Goal: Task Accomplishment & Management: Use online tool/utility

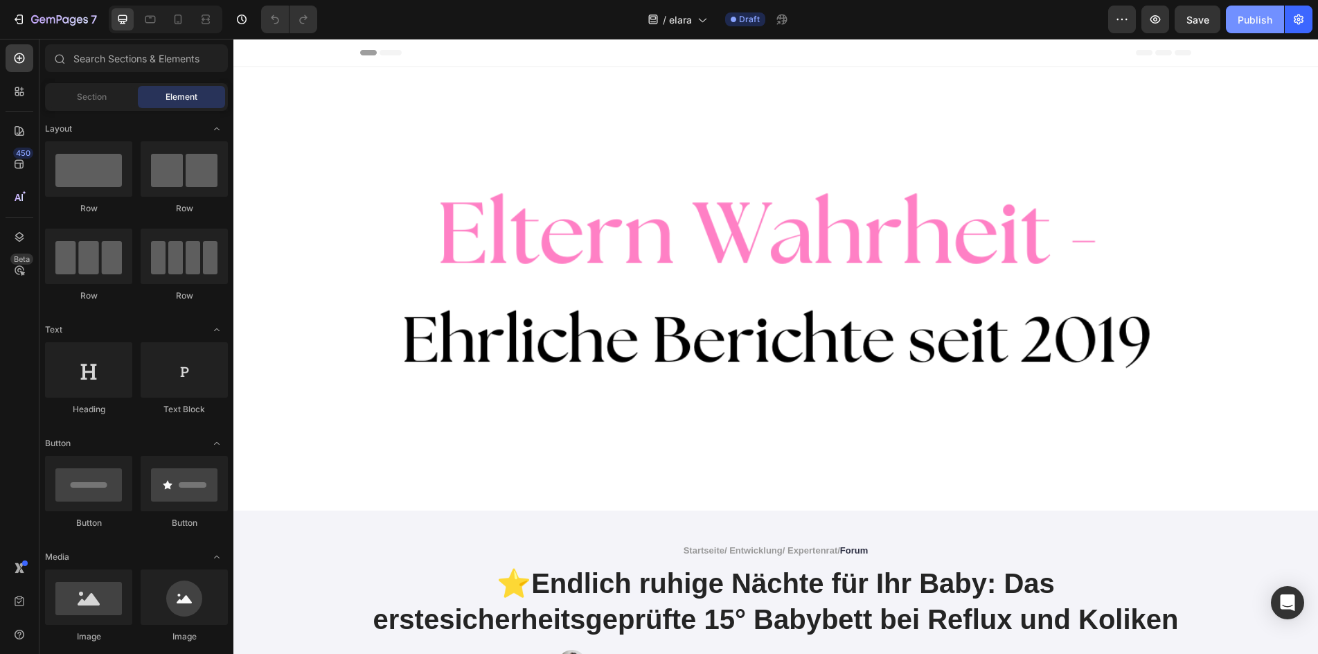
click at [1267, 17] on div "Publish" at bounding box center [1254, 19] width 35 height 15
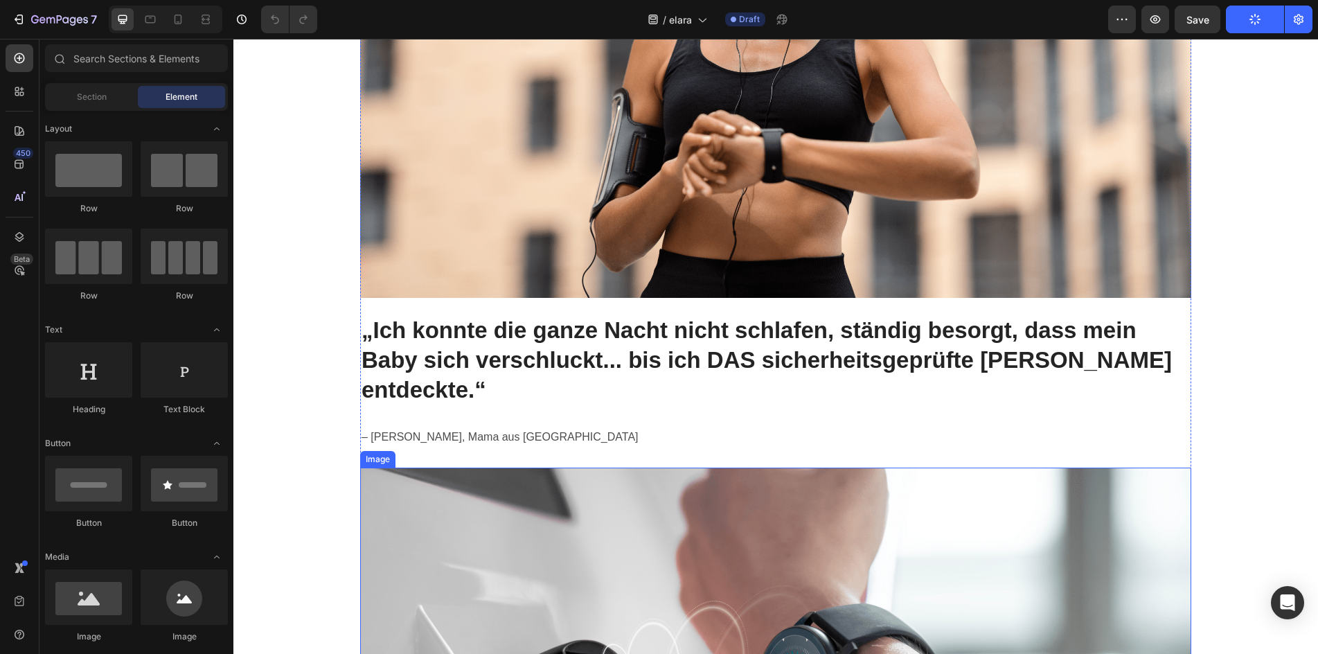
scroll to position [969, 0]
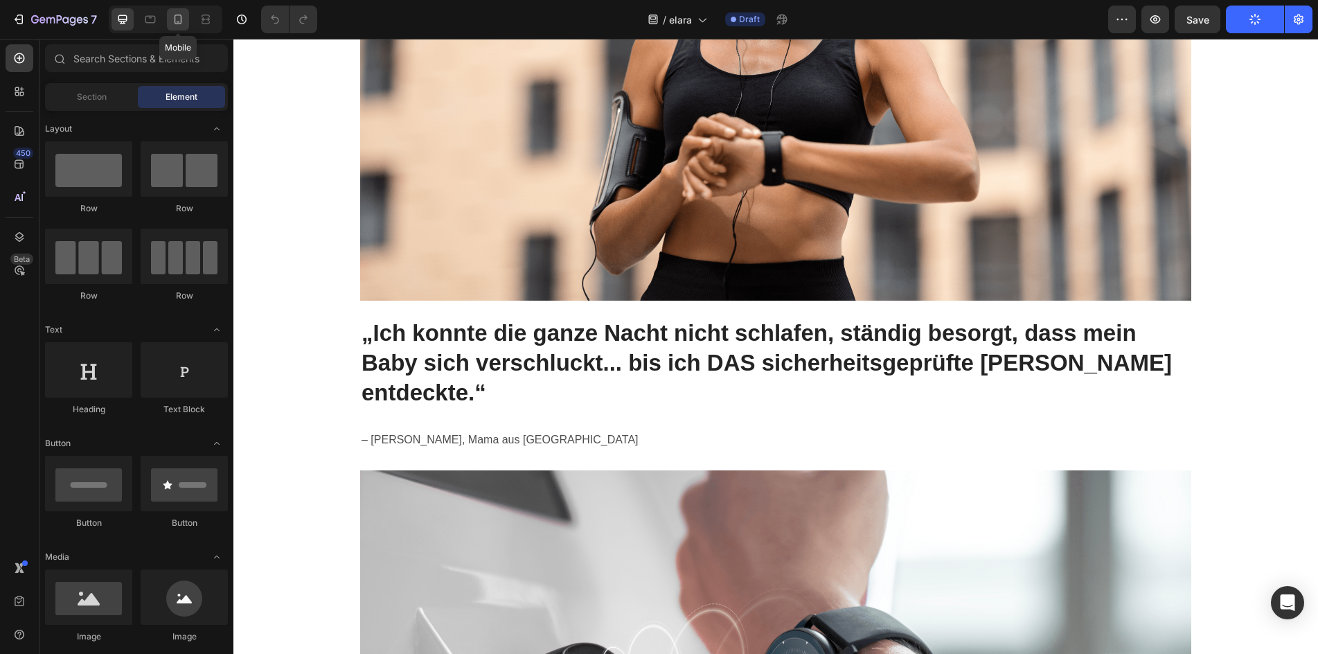
click at [171, 20] on icon at bounding box center [178, 19] width 14 height 14
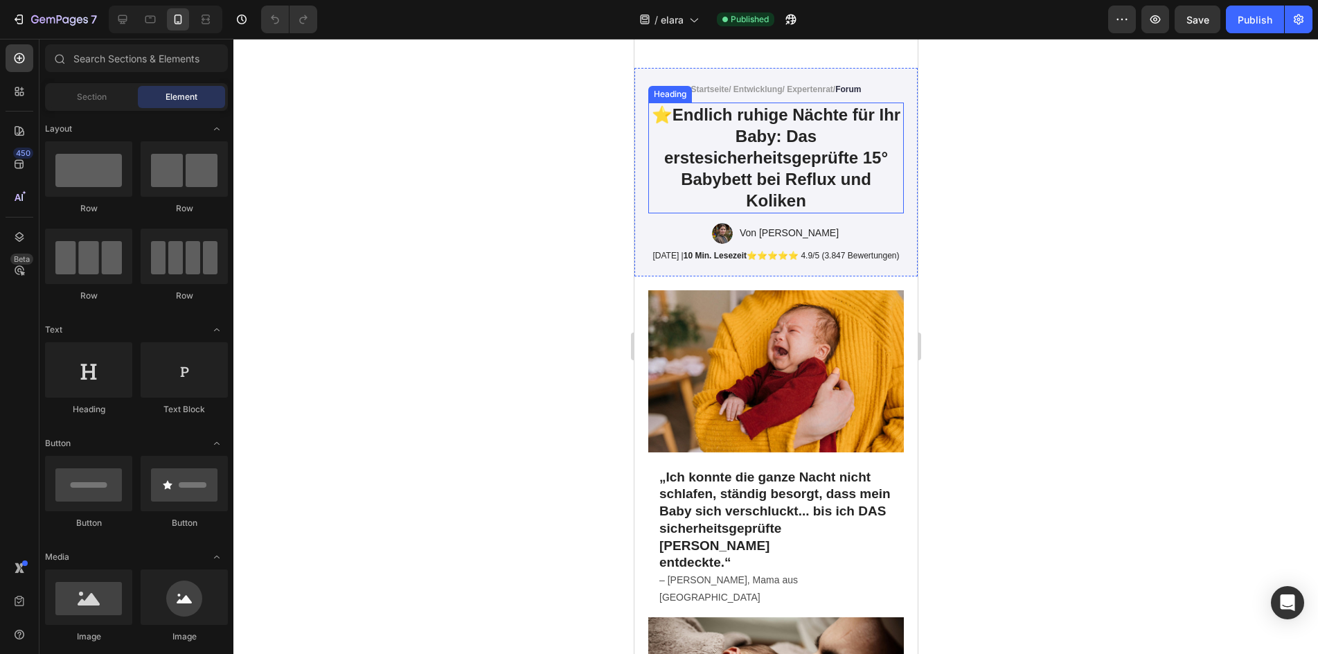
scroll to position [554, 0]
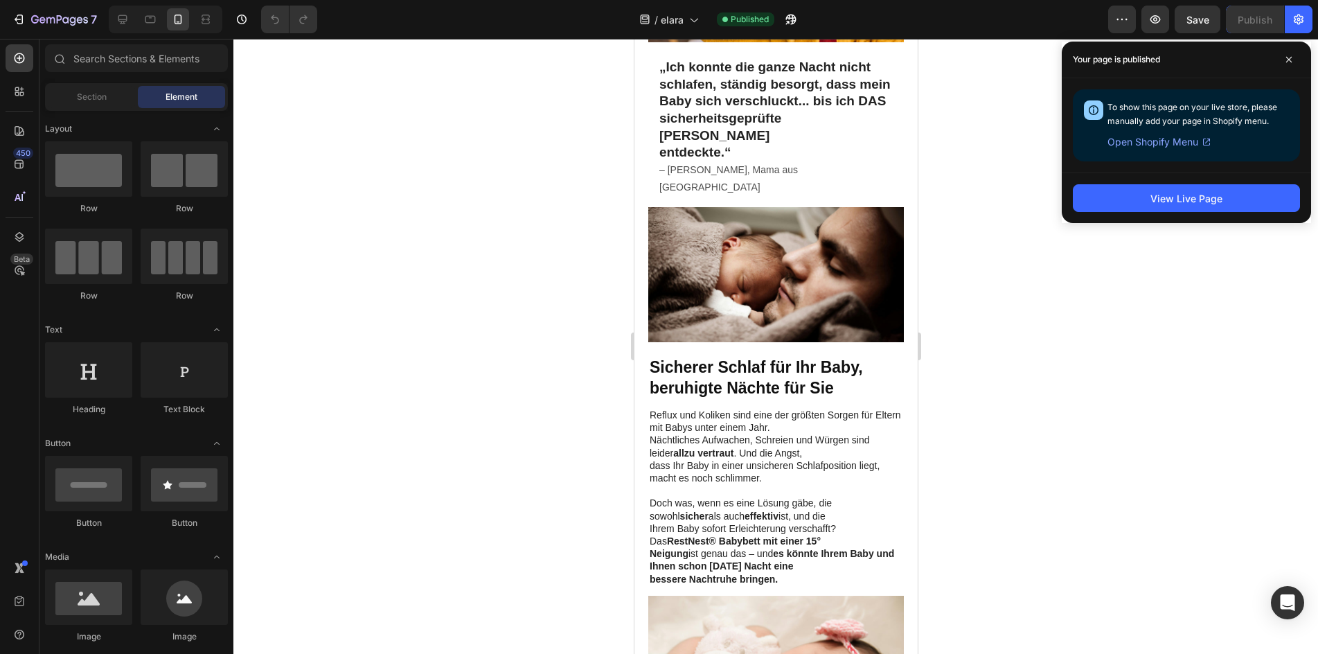
click at [1160, 145] on span "Open Shopify Menu" at bounding box center [1152, 142] width 91 height 17
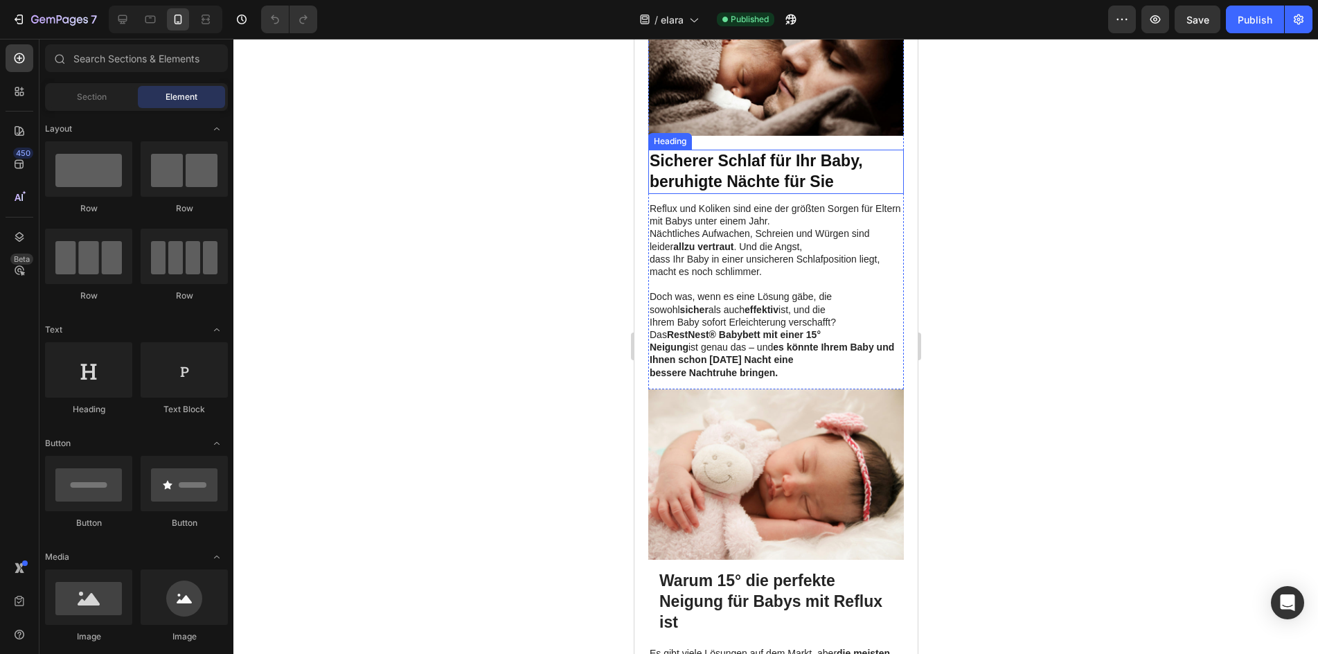
scroll to position [762, 0]
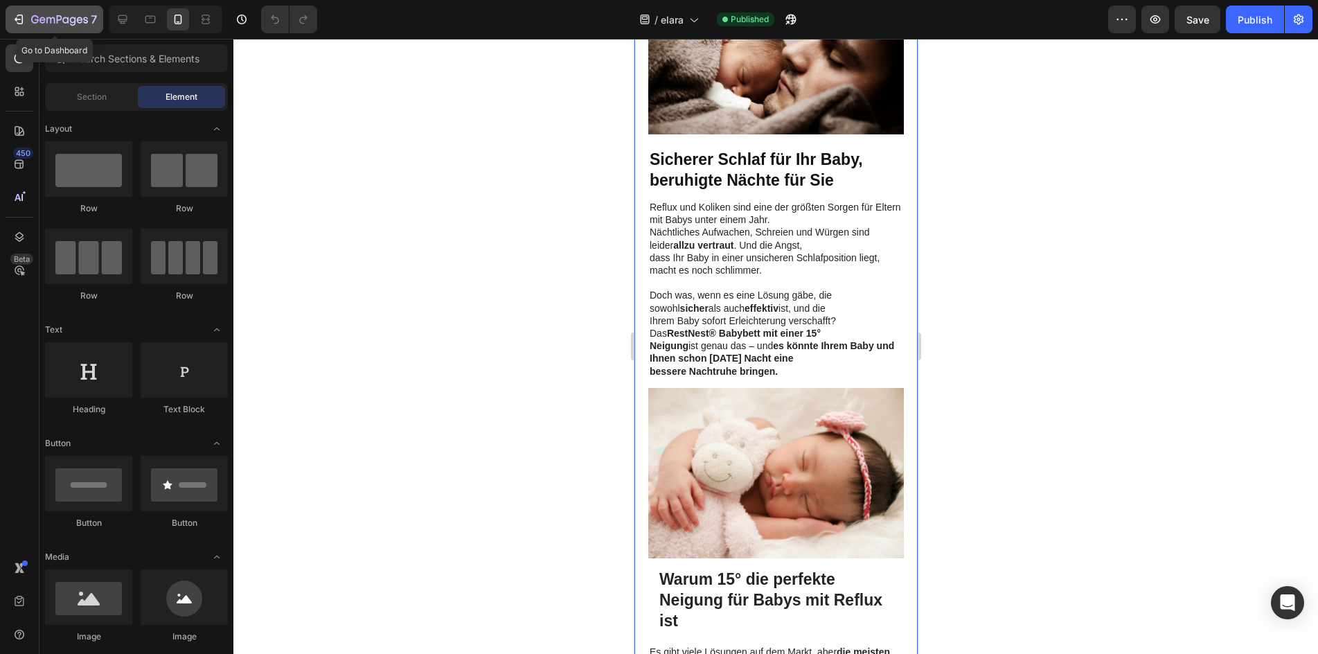
click at [28, 21] on div "7" at bounding box center [54, 19] width 85 height 17
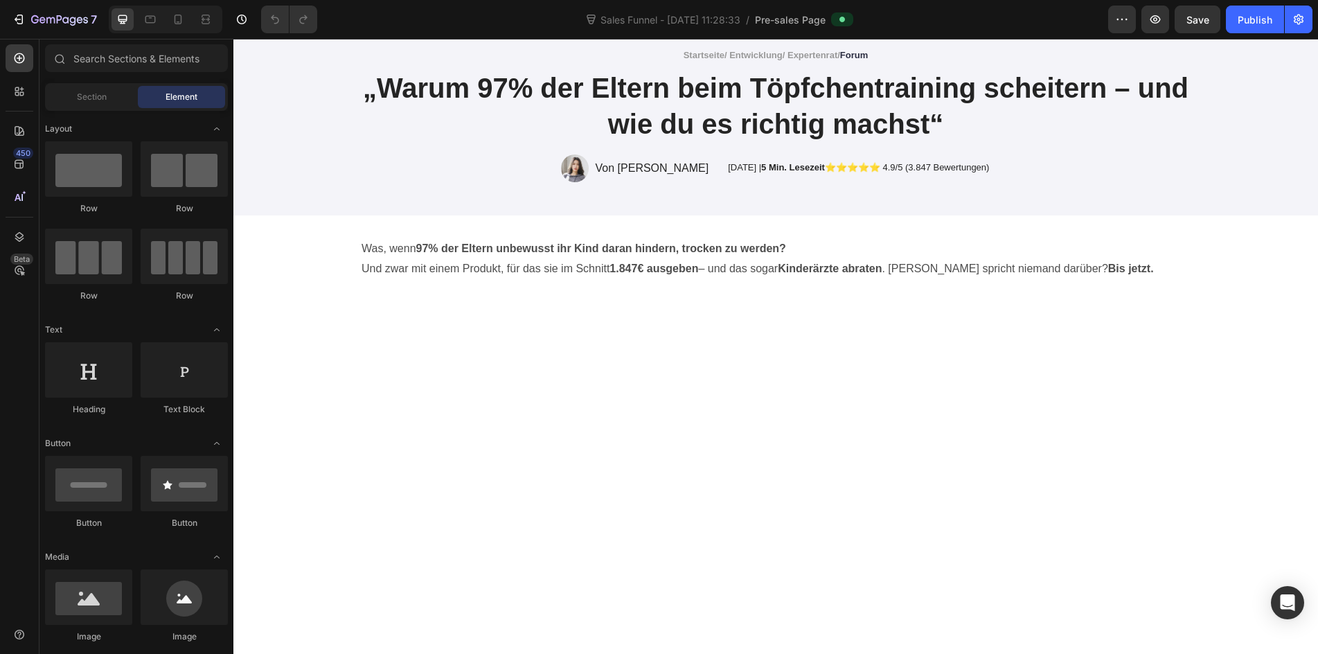
scroll to position [138, 0]
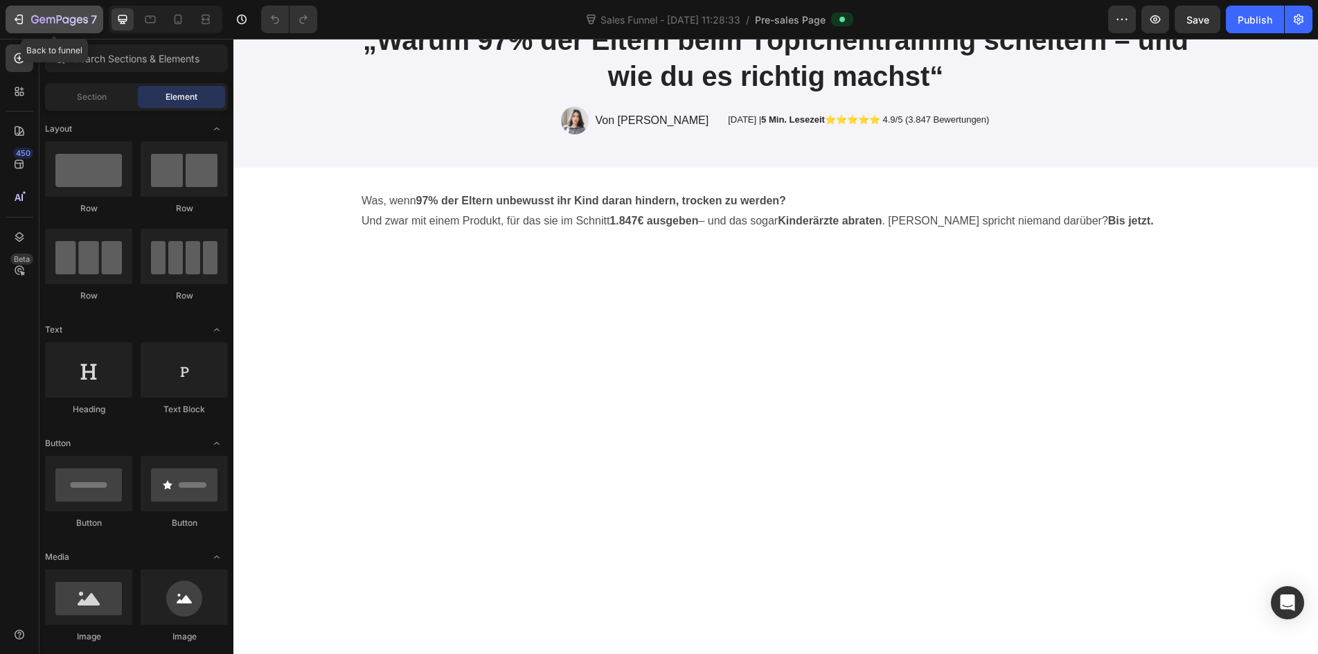
click at [25, 26] on icon "button" at bounding box center [19, 19] width 14 height 14
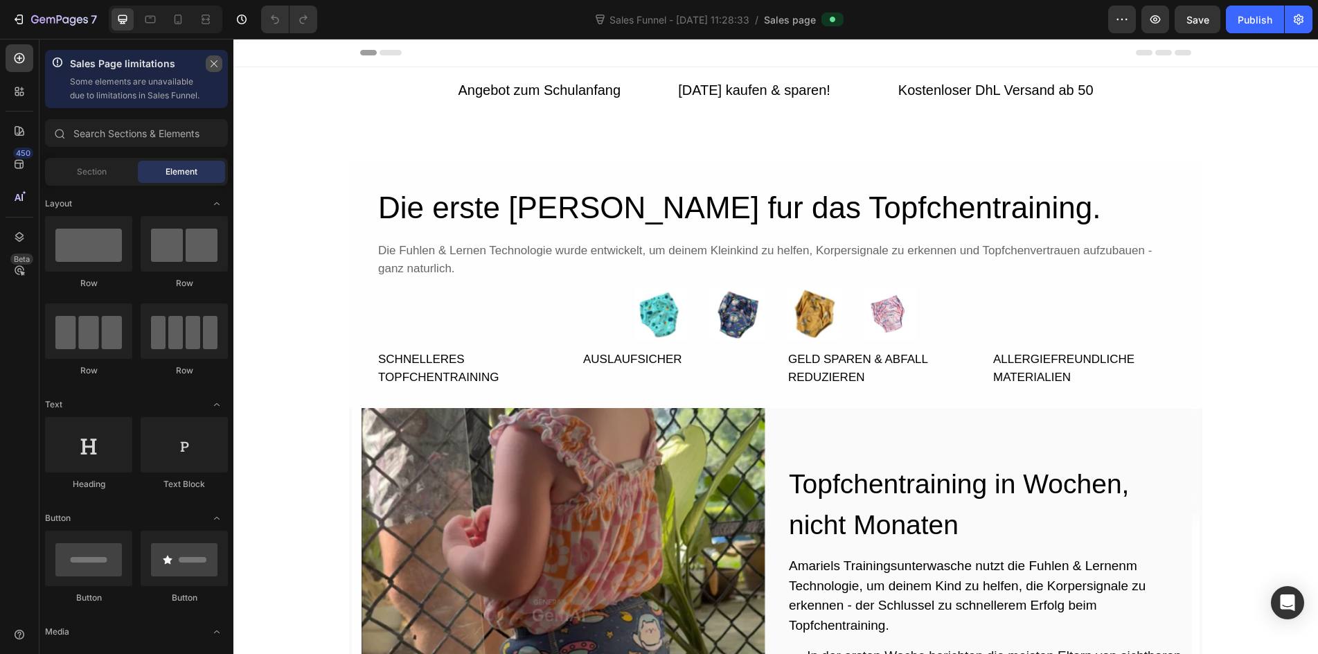
click at [210, 62] on icon "button" at bounding box center [214, 64] width 10 height 10
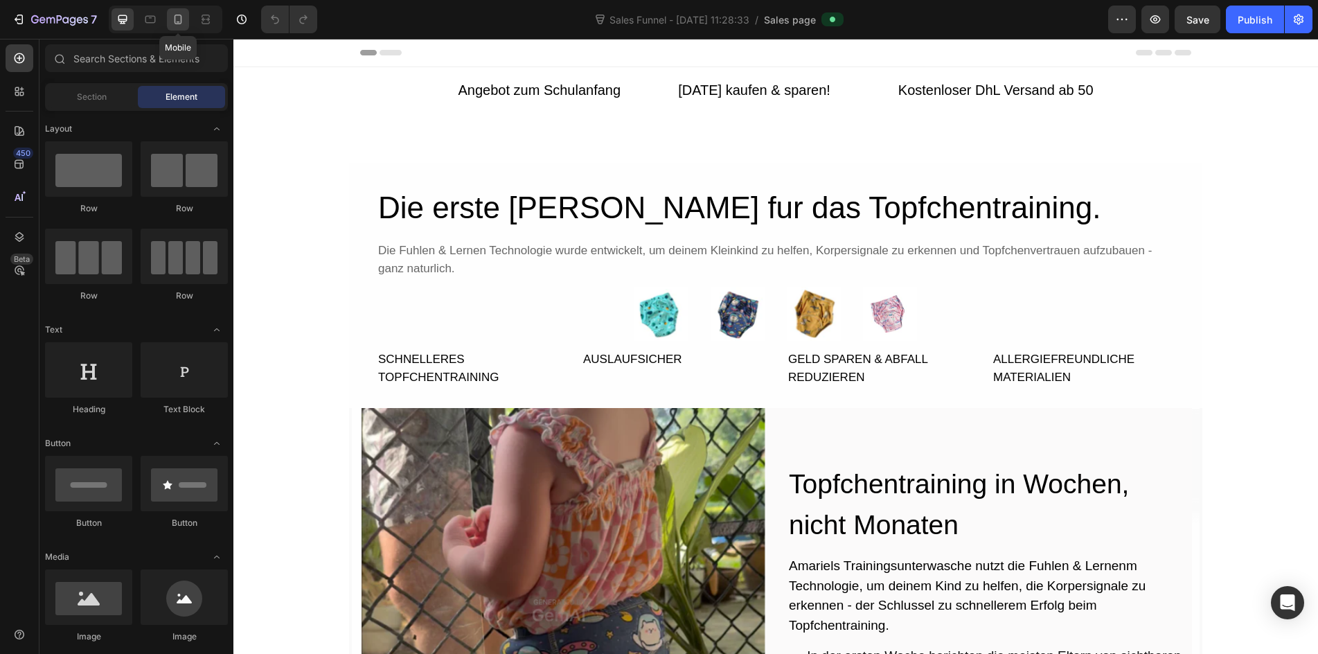
click at [183, 22] on icon at bounding box center [178, 19] width 14 height 14
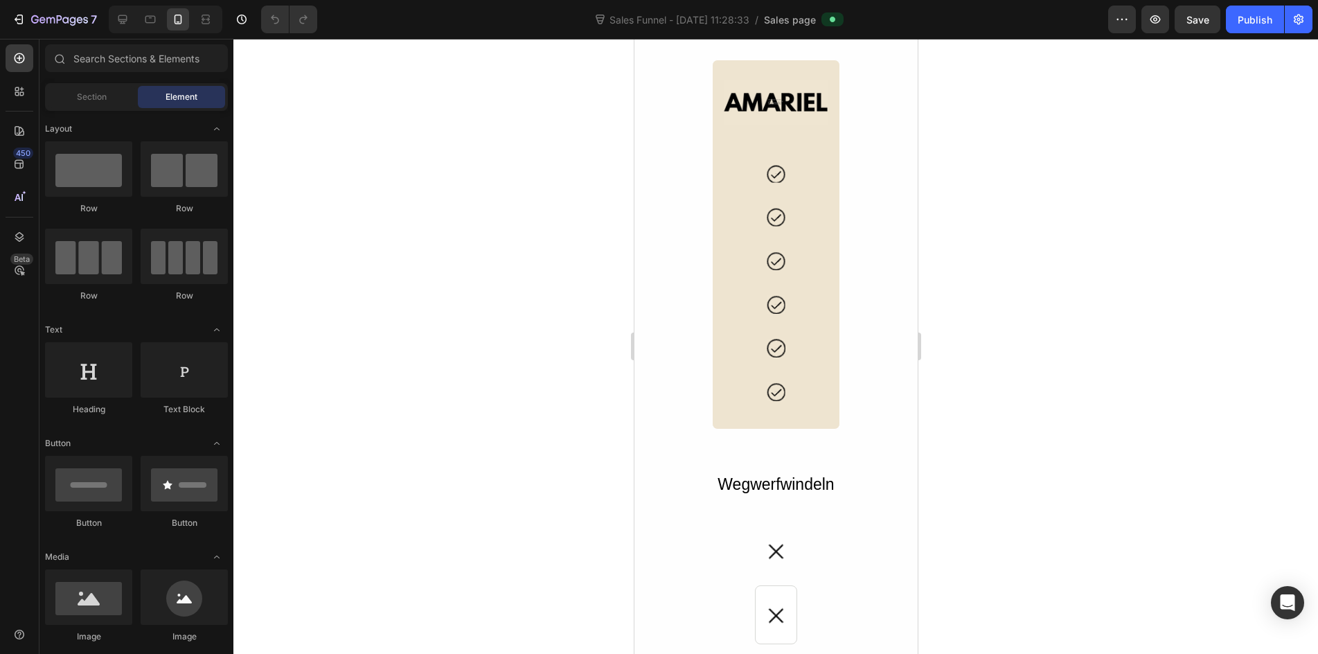
scroll to position [1731, 0]
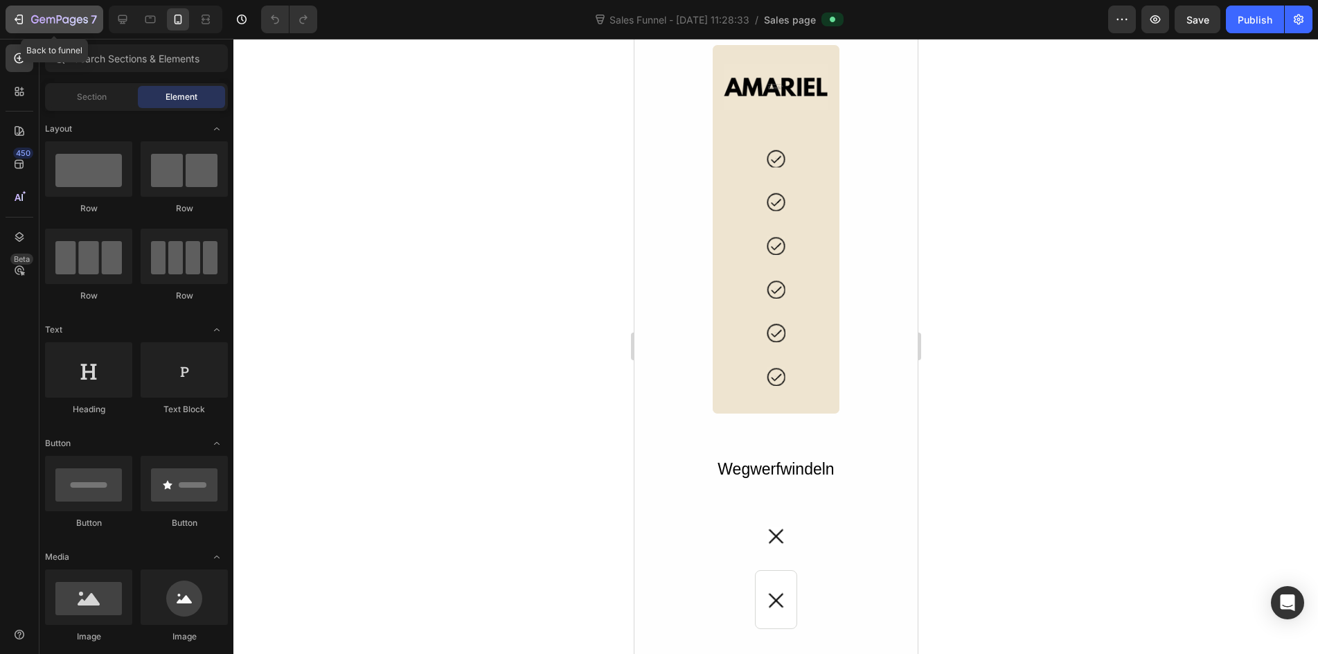
click at [12, 10] on button "7" at bounding box center [55, 20] width 98 height 28
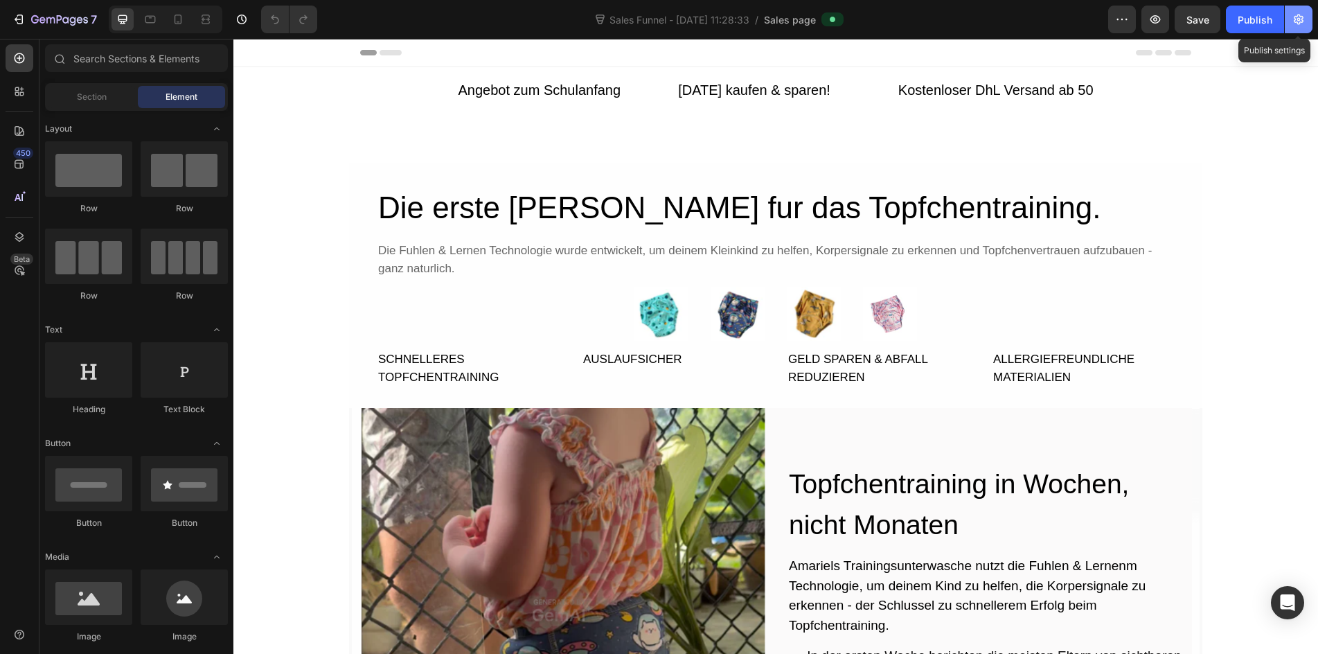
click at [1304, 13] on icon "button" at bounding box center [1298, 19] width 14 height 14
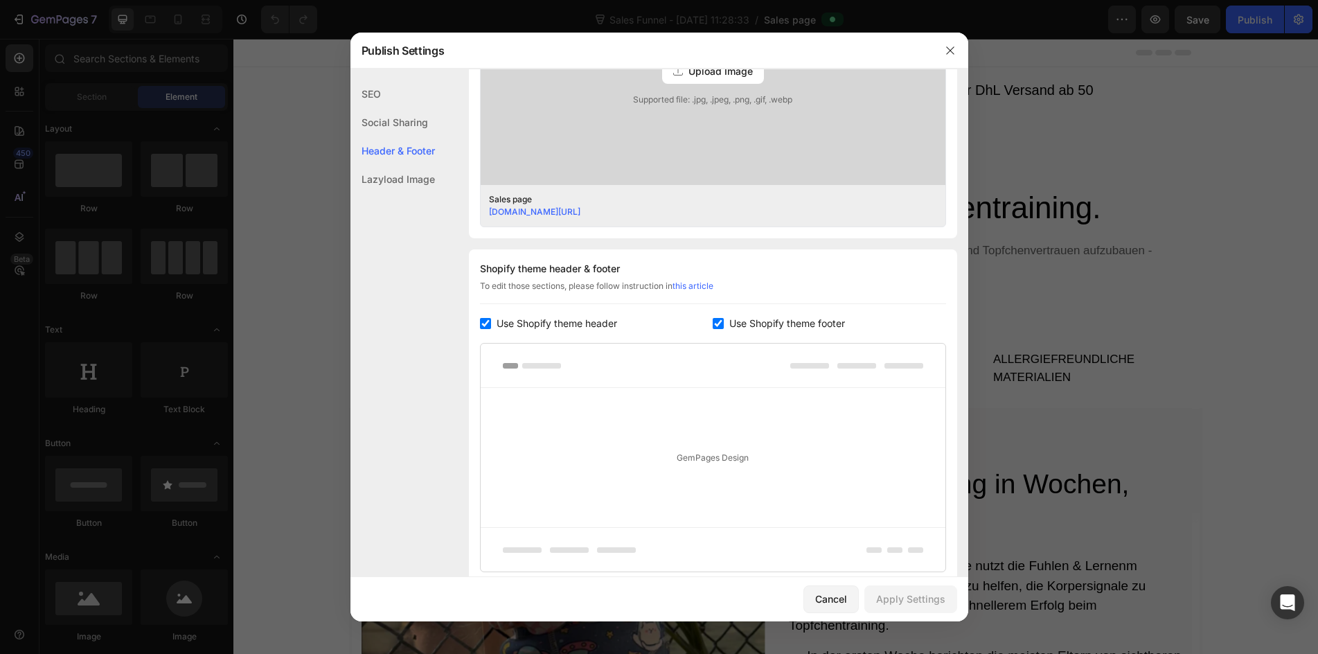
scroll to position [485, 0]
drag, startPoint x: 576, startPoint y: 320, endPoint x: 593, endPoint y: 320, distance: 16.6
click at [576, 320] on span "Use Shopify theme header" at bounding box center [556, 320] width 120 height 17
checkbox input "false"
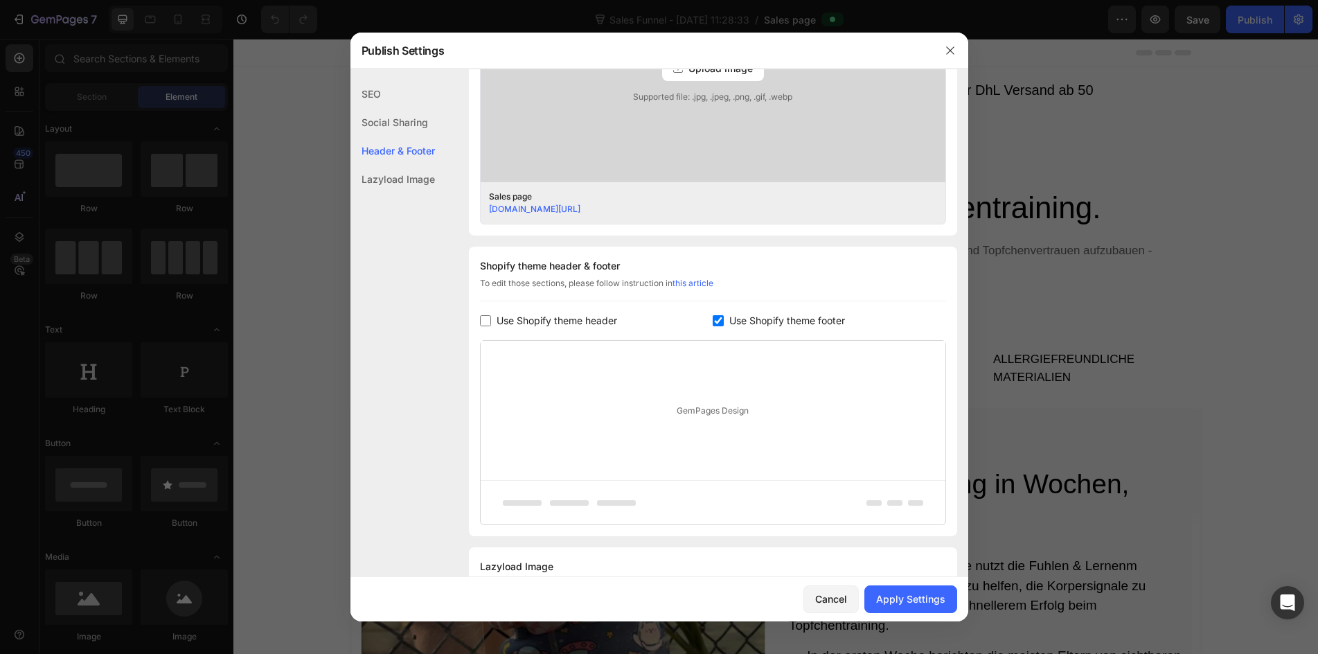
click at [730, 321] on span "Use Shopify theme footer" at bounding box center [787, 320] width 116 height 17
checkbox input "false"
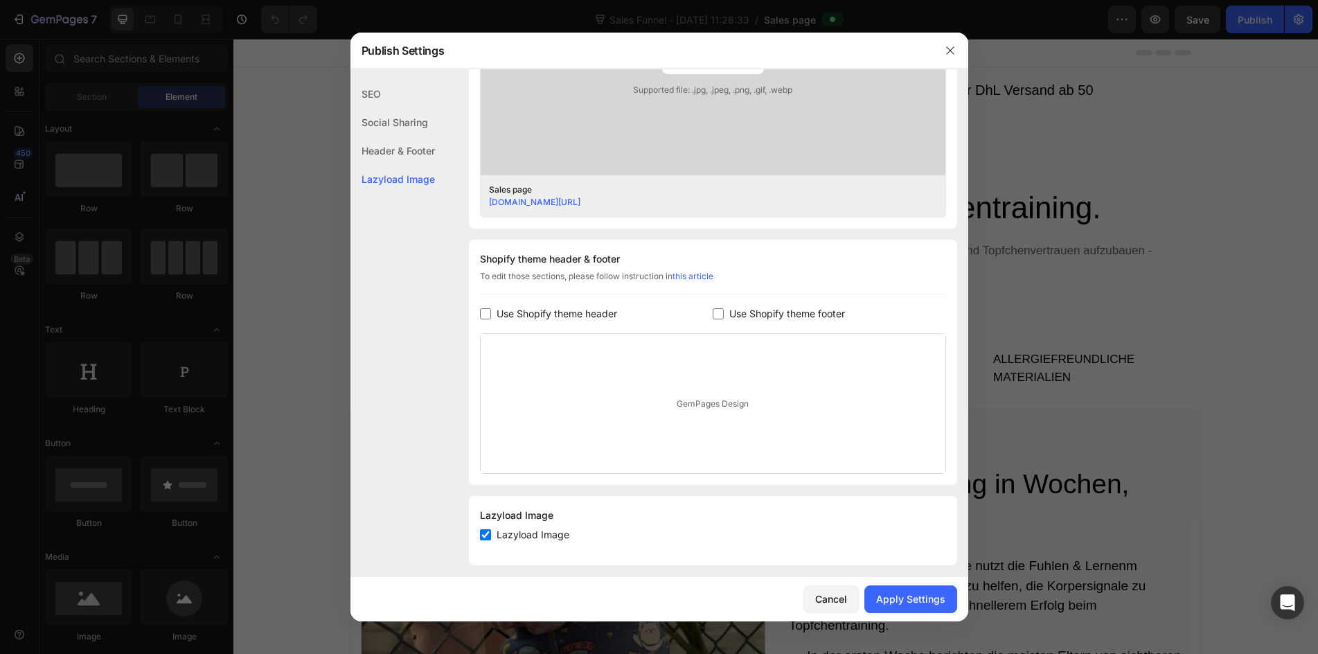
scroll to position [502, 0]
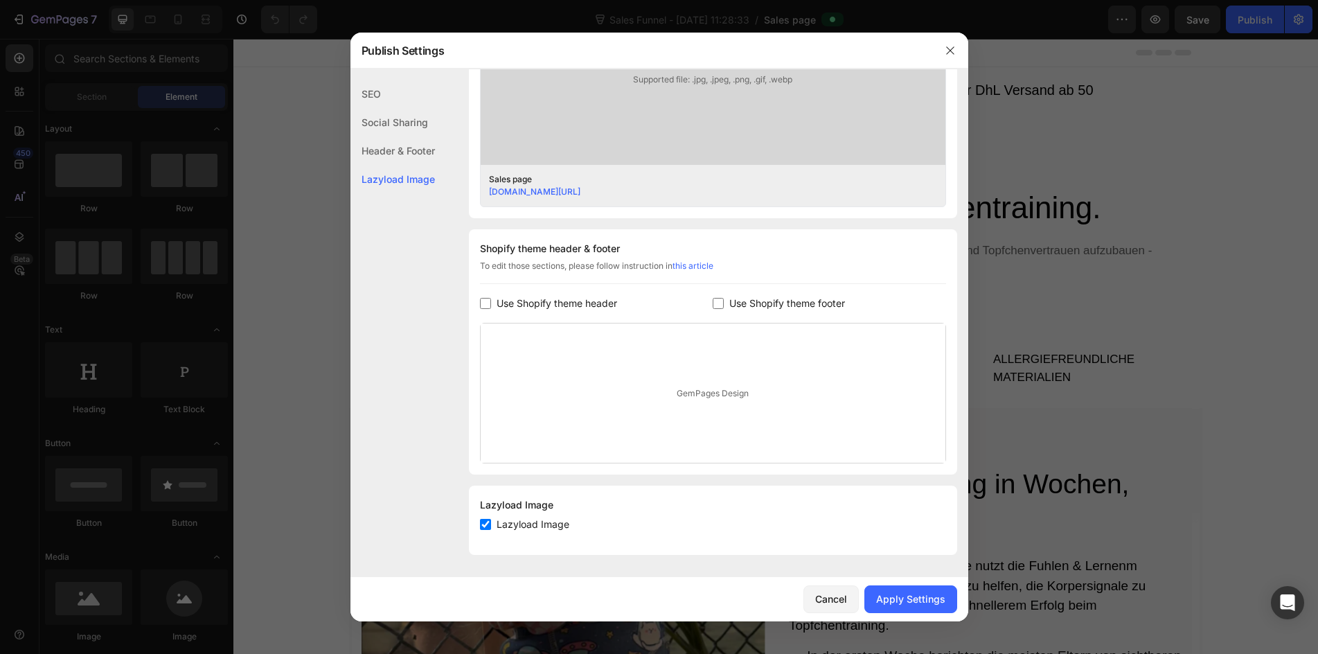
drag, startPoint x: 572, startPoint y: 300, endPoint x: 612, endPoint y: 299, distance: 40.2
click at [575, 300] on span "Use Shopify theme header" at bounding box center [556, 303] width 120 height 17
checkbox input "true"
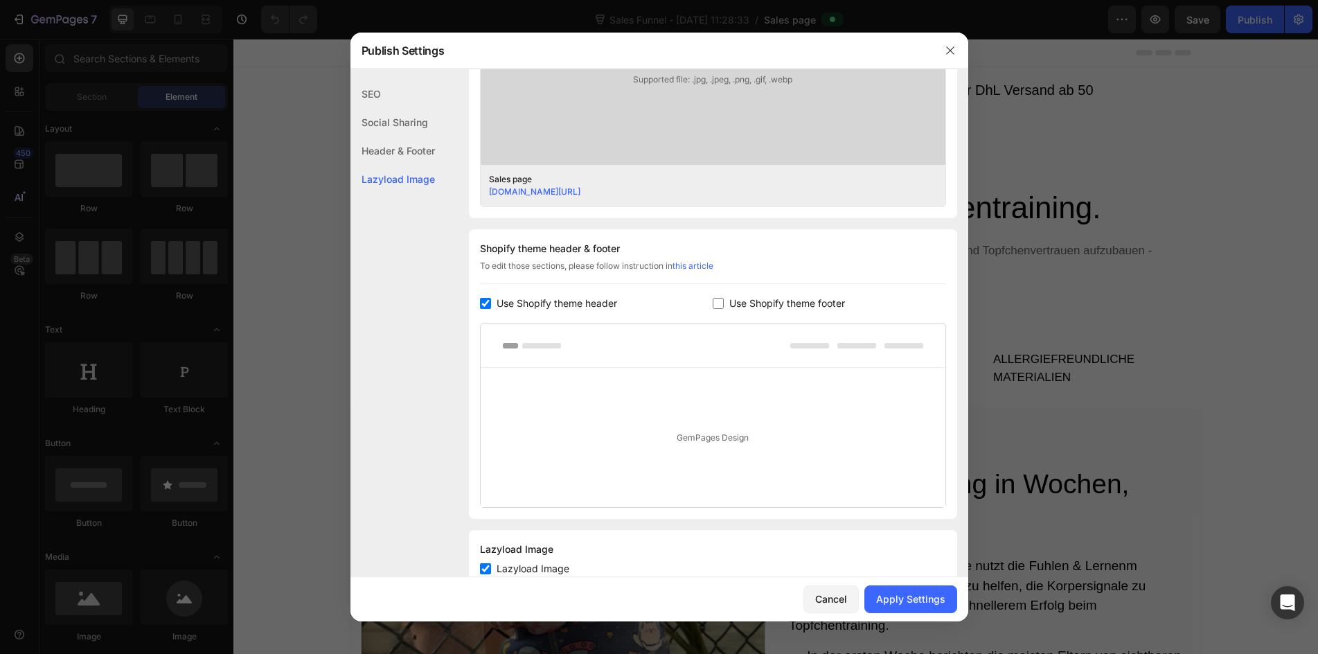
click at [749, 301] on span "Use Shopify theme footer" at bounding box center [787, 303] width 116 height 17
checkbox input "true"
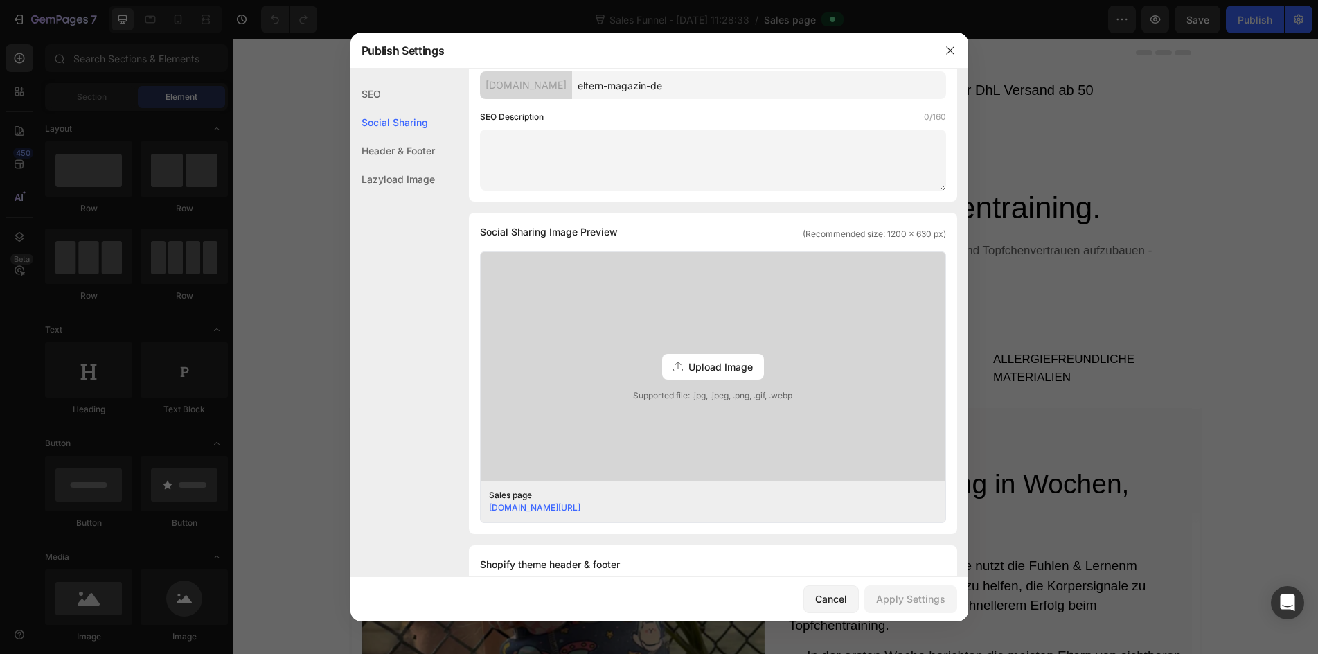
scroll to position [0, 0]
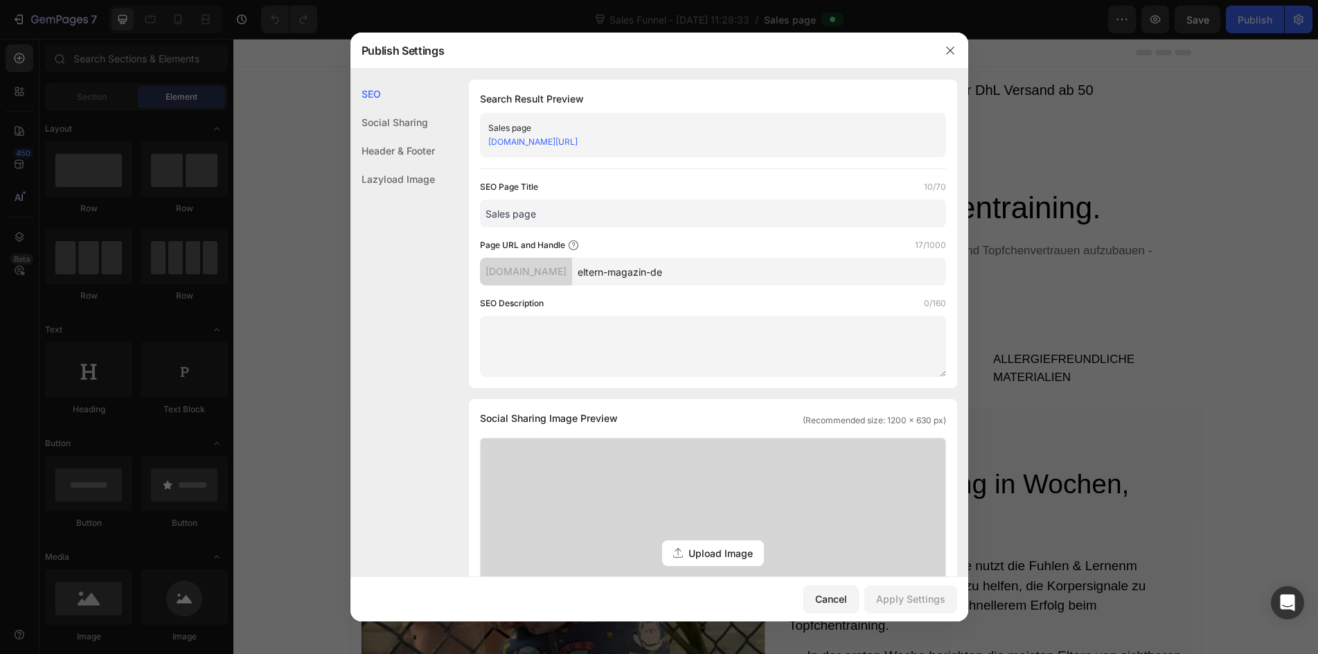
click at [964, 47] on div at bounding box center [950, 51] width 36 height 36
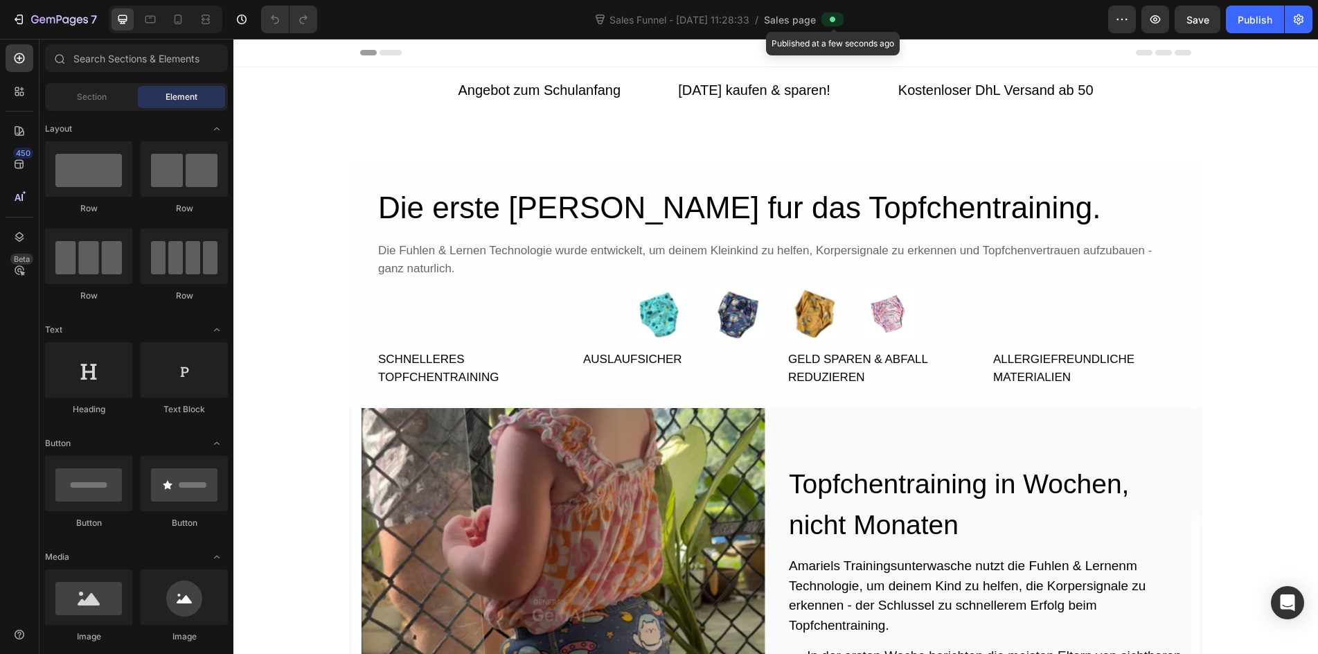
click at [838, 17] on span at bounding box center [832, 19] width 11 height 11
click at [1120, 15] on icon "button" at bounding box center [1122, 19] width 14 height 14
click at [1306, 19] on button "button" at bounding box center [1298, 20] width 28 height 28
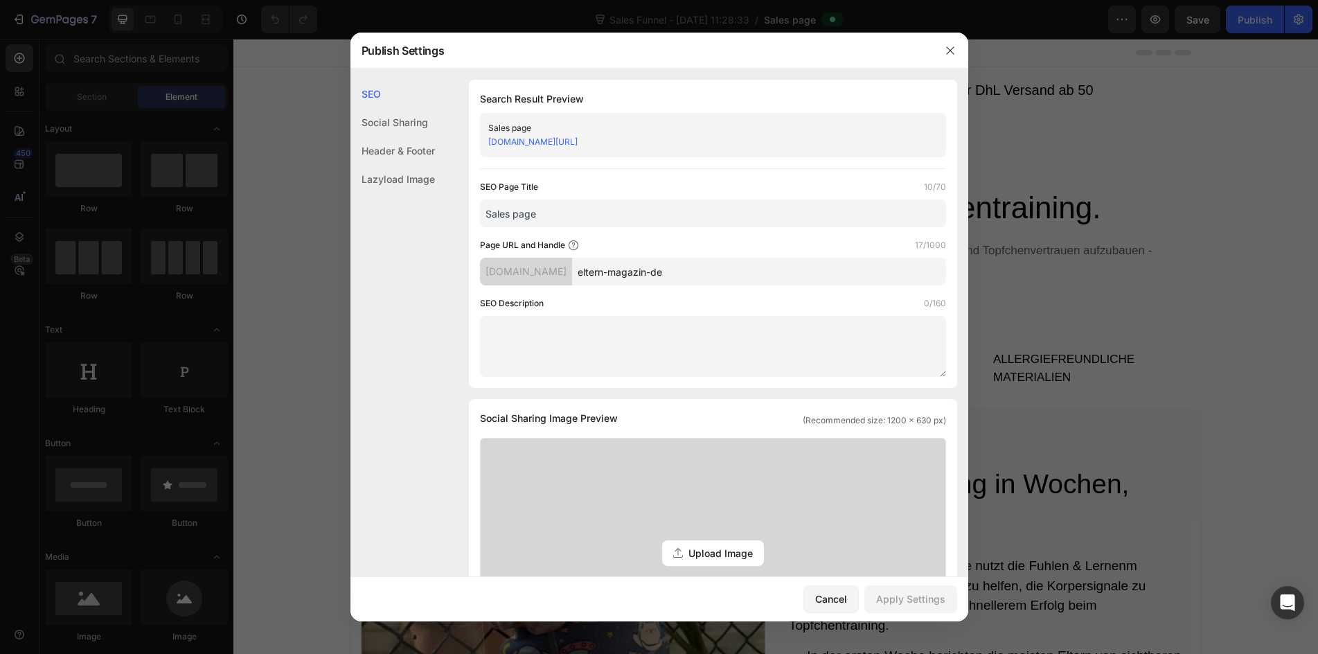
click at [1300, 19] on div at bounding box center [659, 327] width 1318 height 654
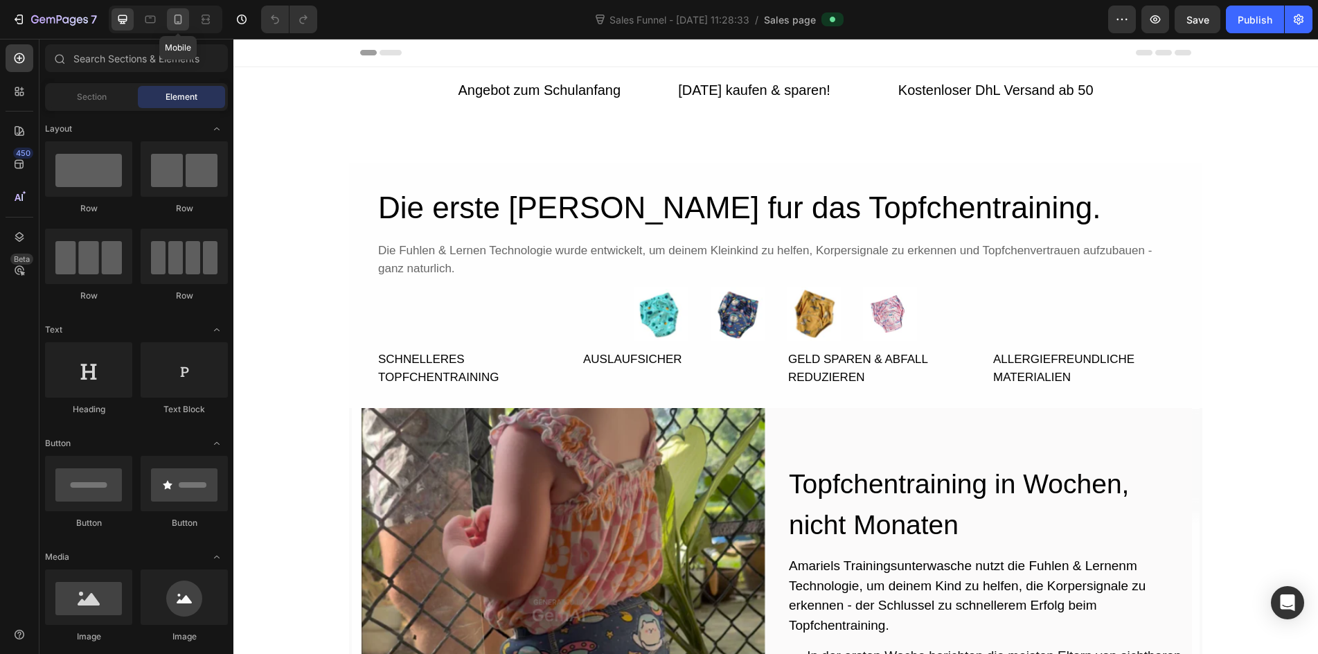
click at [179, 18] on icon at bounding box center [178, 19] width 14 height 14
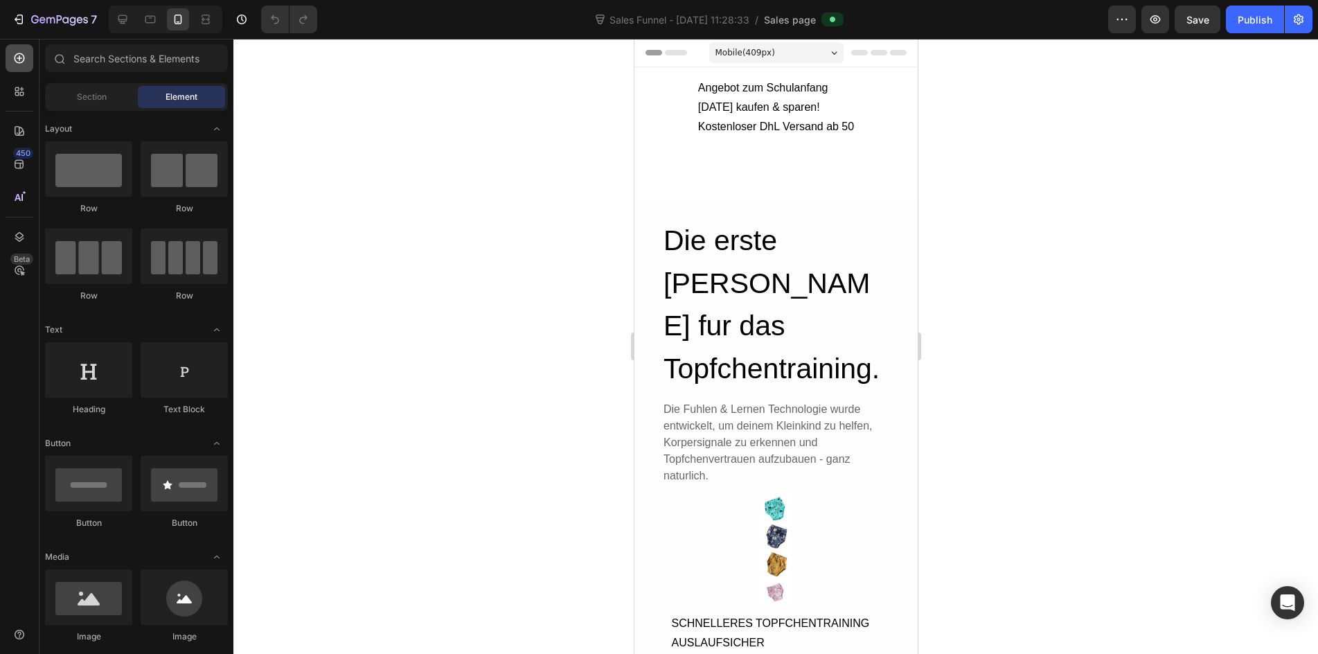
click at [25, 52] on icon at bounding box center [19, 58] width 14 height 14
click at [654, 15] on span "Sales Funnel - Sep 25, 11:28:33" at bounding box center [678, 19] width 145 height 15
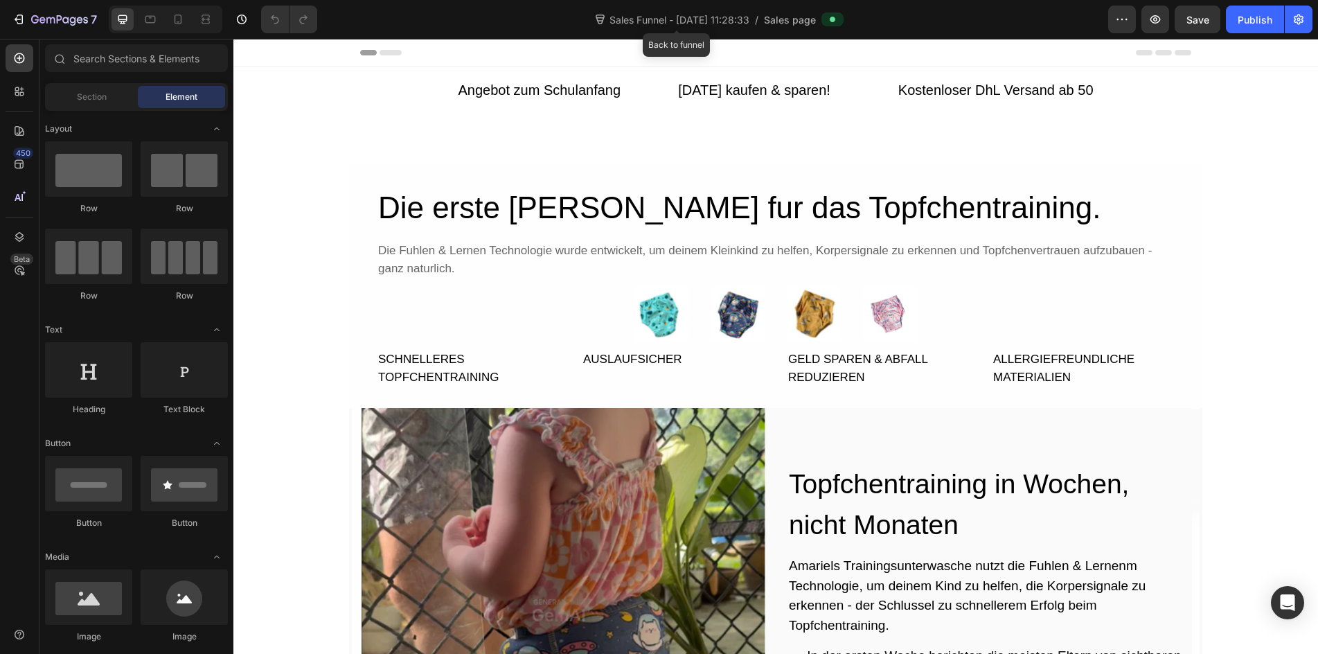
click at [687, 26] on span "Sales Funnel - Sep 25, 11:28:33" at bounding box center [678, 19] width 145 height 15
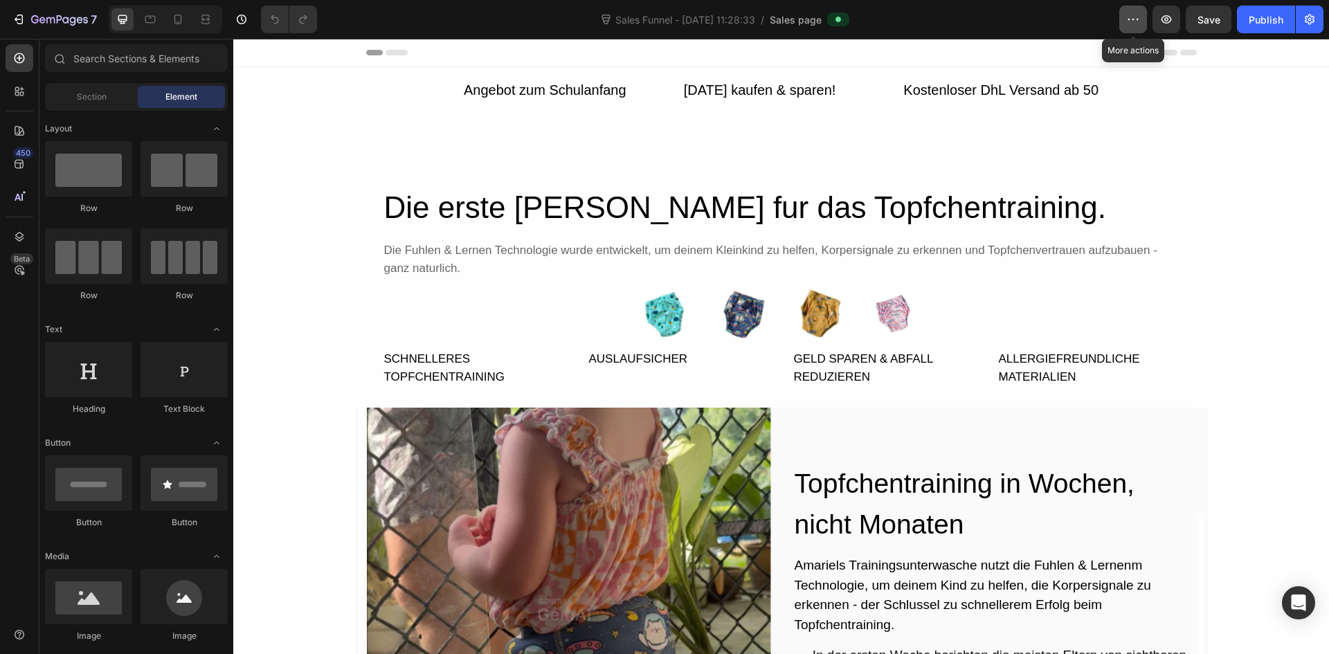
click at [1140, 26] on icon "button" at bounding box center [1133, 19] width 14 height 14
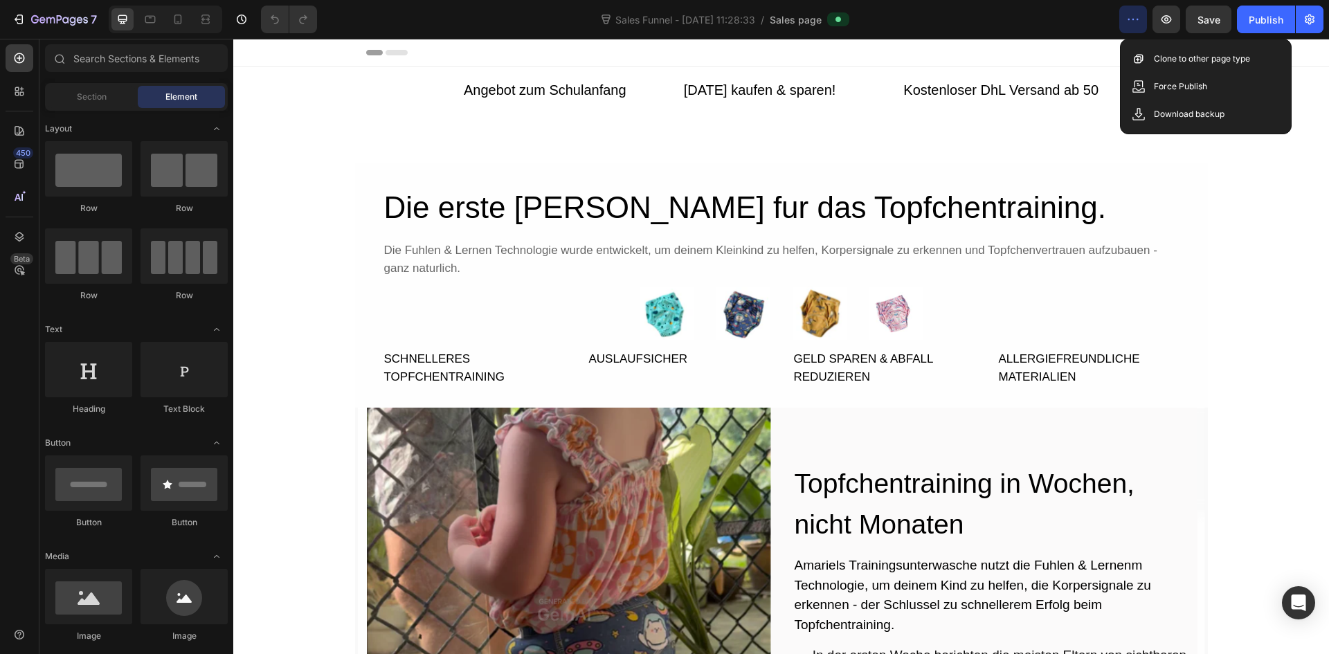
drag, startPoint x: 1051, startPoint y: 46, endPoint x: 1363, endPoint y: 83, distance: 313.8
click at [1051, 46] on div "Header" at bounding box center [781, 53] width 831 height 28
click at [1041, 53] on div "Header" at bounding box center [781, 53] width 831 height 28
click at [840, 20] on icon at bounding box center [839, 20] width 6 height 6
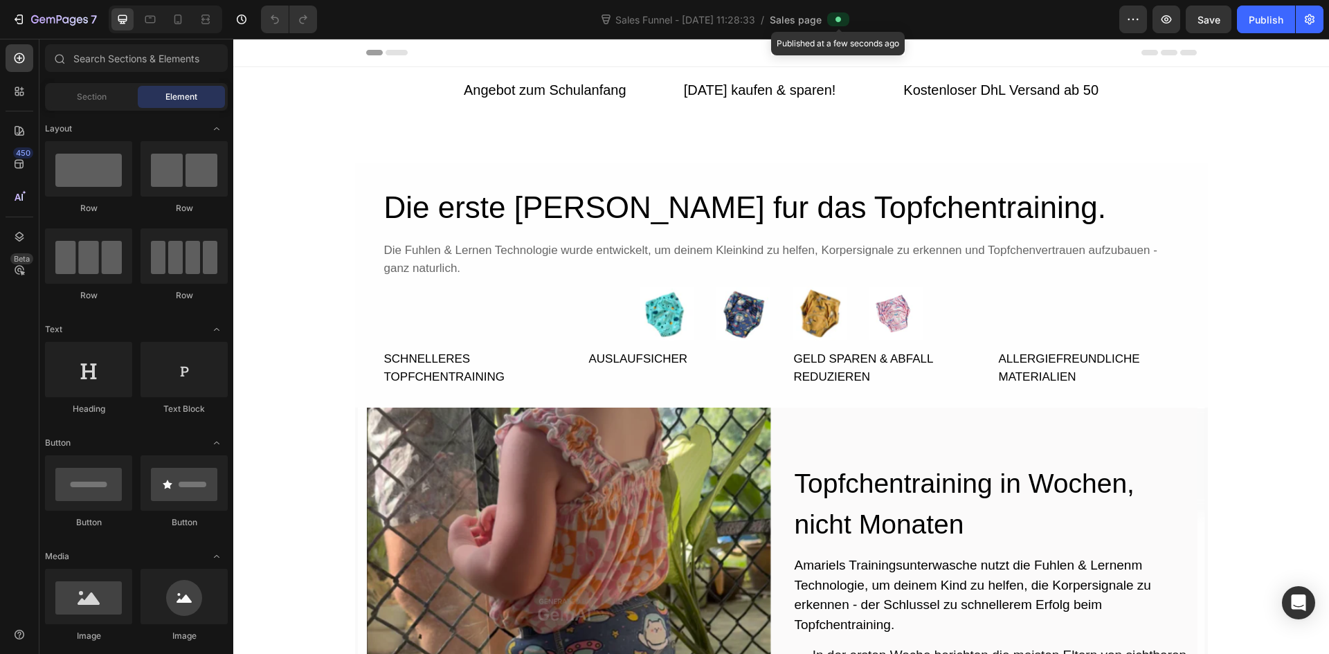
click at [840, 20] on icon at bounding box center [839, 20] width 6 height 6
click at [390, 51] on icon at bounding box center [397, 53] width 22 height 6
click at [276, 55] on span "Header" at bounding box center [275, 53] width 30 height 14
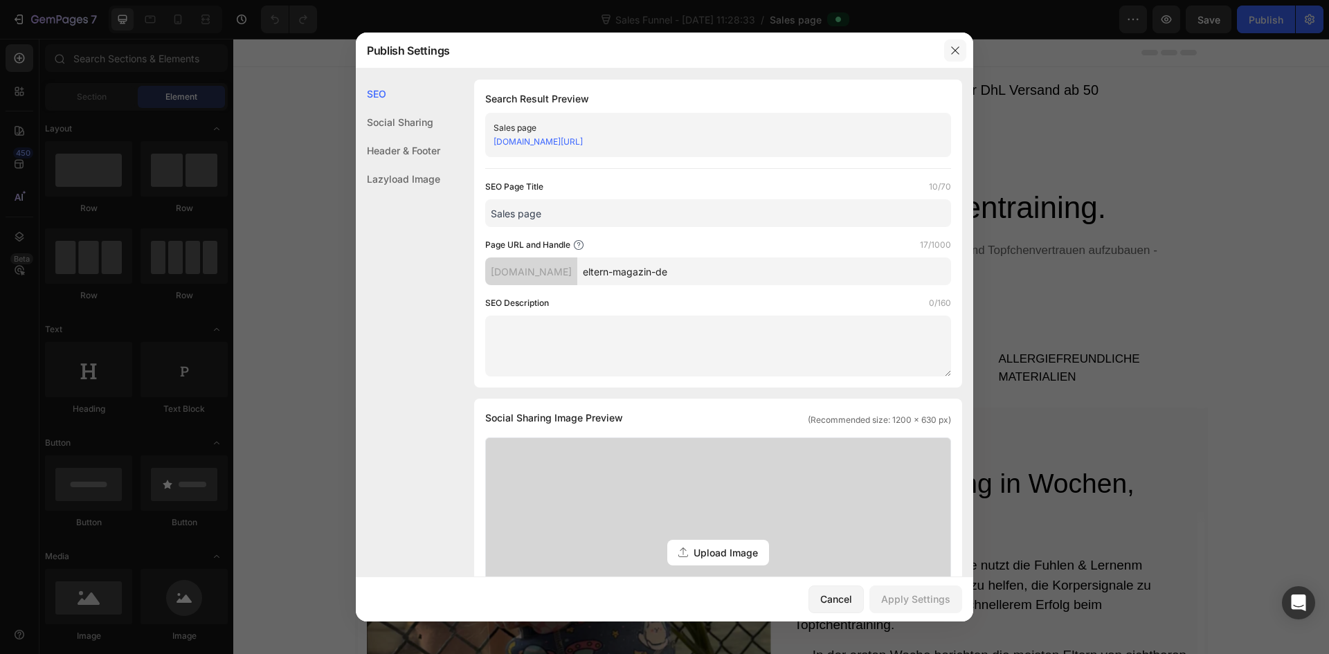
click at [951, 49] on icon "button" at bounding box center [955, 50] width 11 height 11
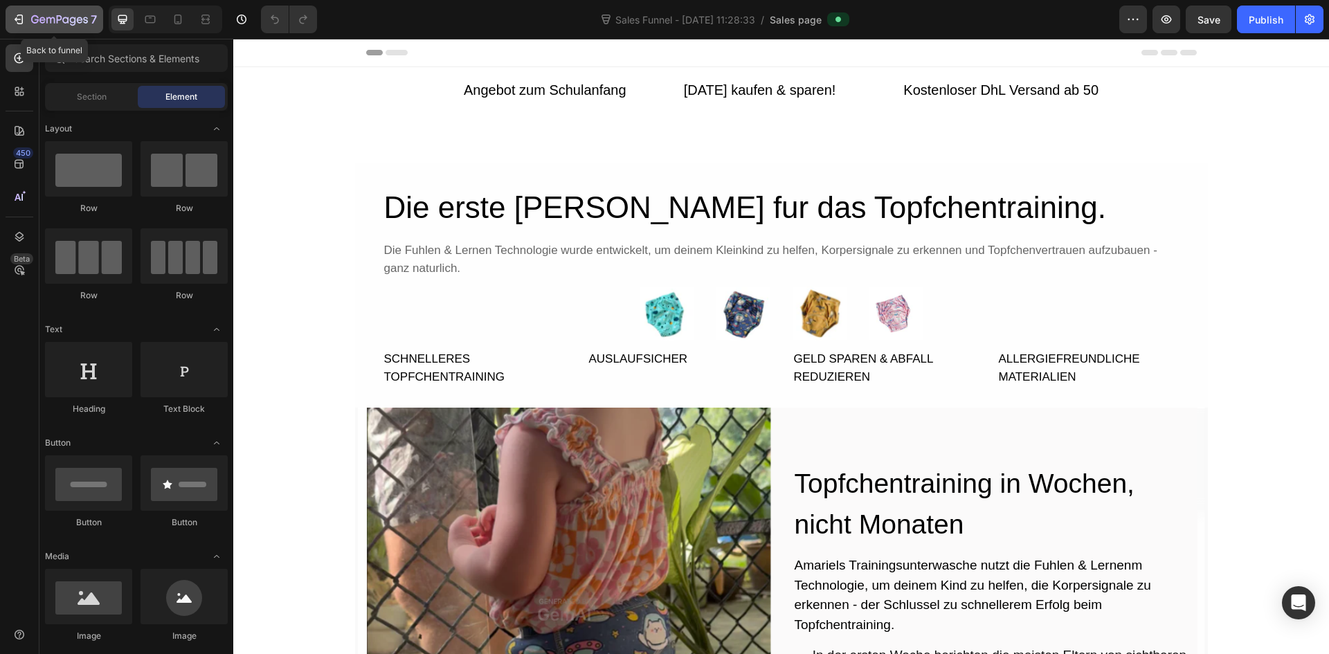
click at [8, 24] on button "7" at bounding box center [55, 20] width 98 height 28
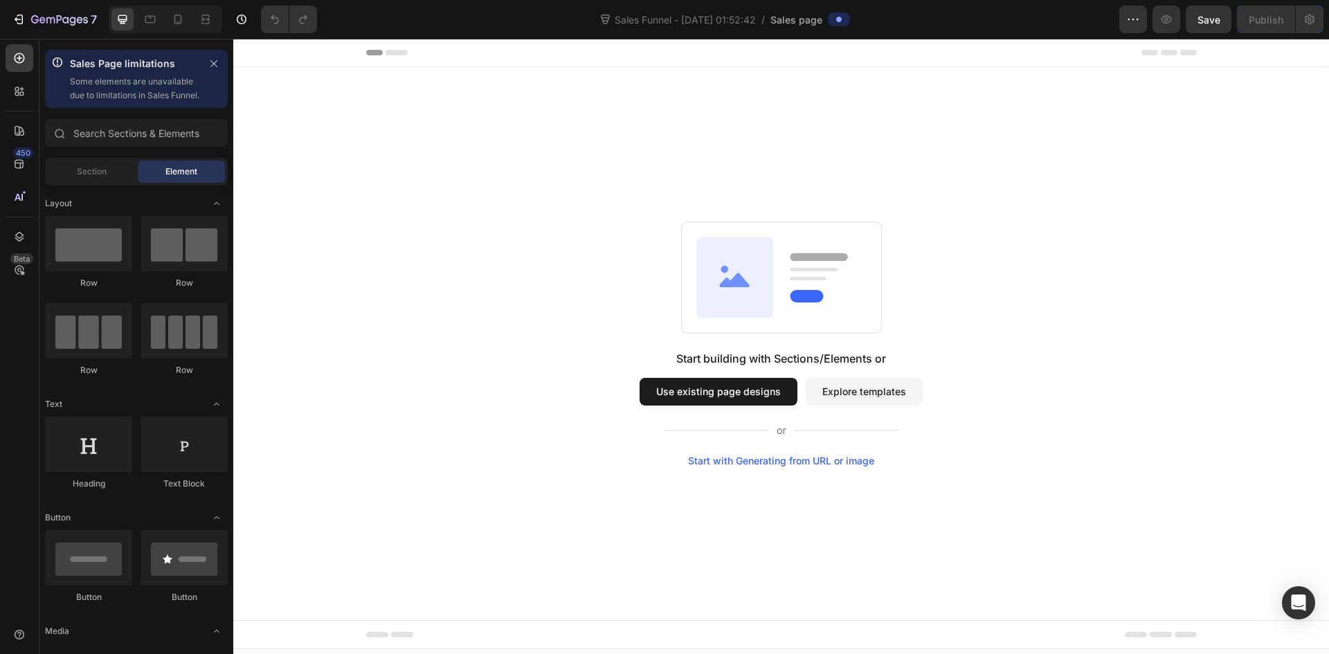
click at [721, 398] on button "Use existing page designs" at bounding box center [719, 392] width 158 height 28
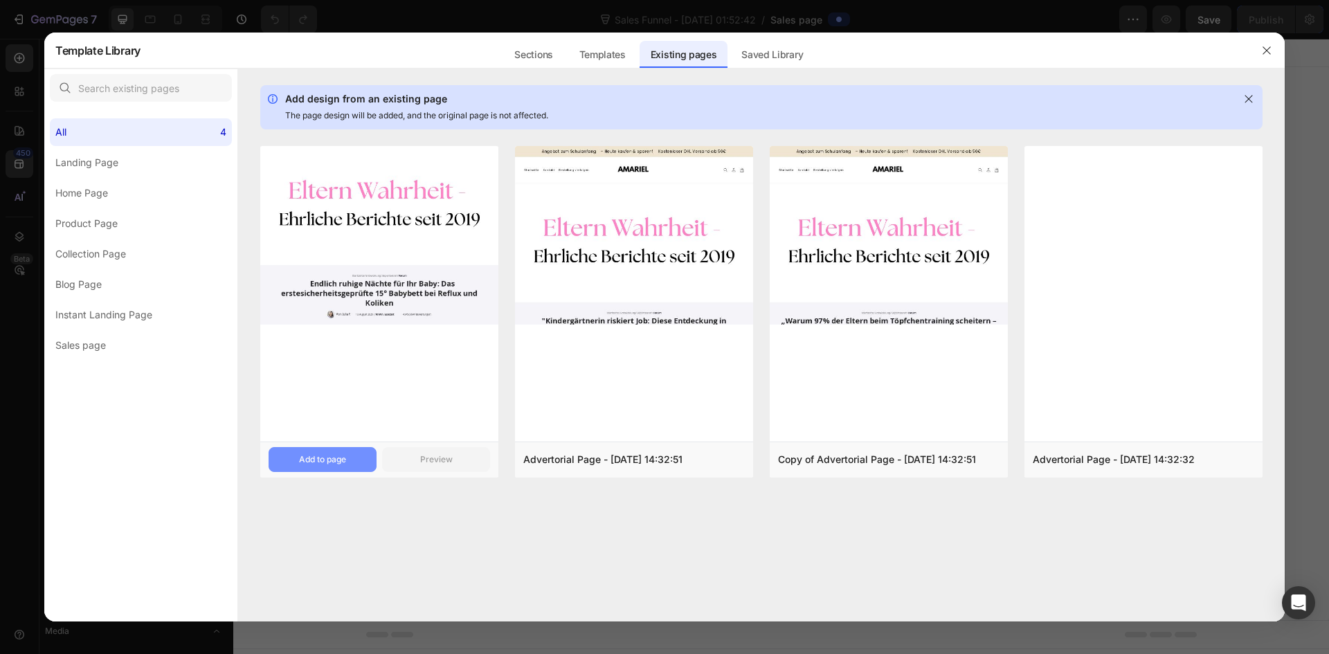
click at [332, 463] on div "Add to page" at bounding box center [322, 459] width 47 height 12
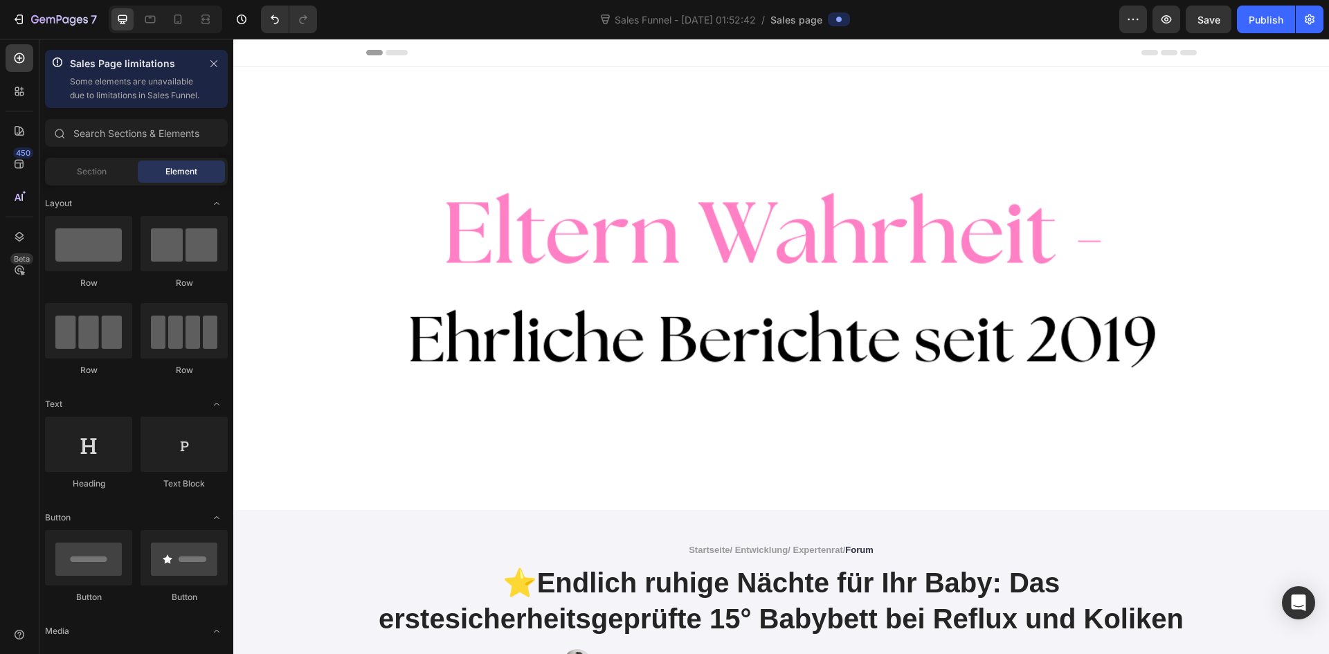
scroll to position [28, 0]
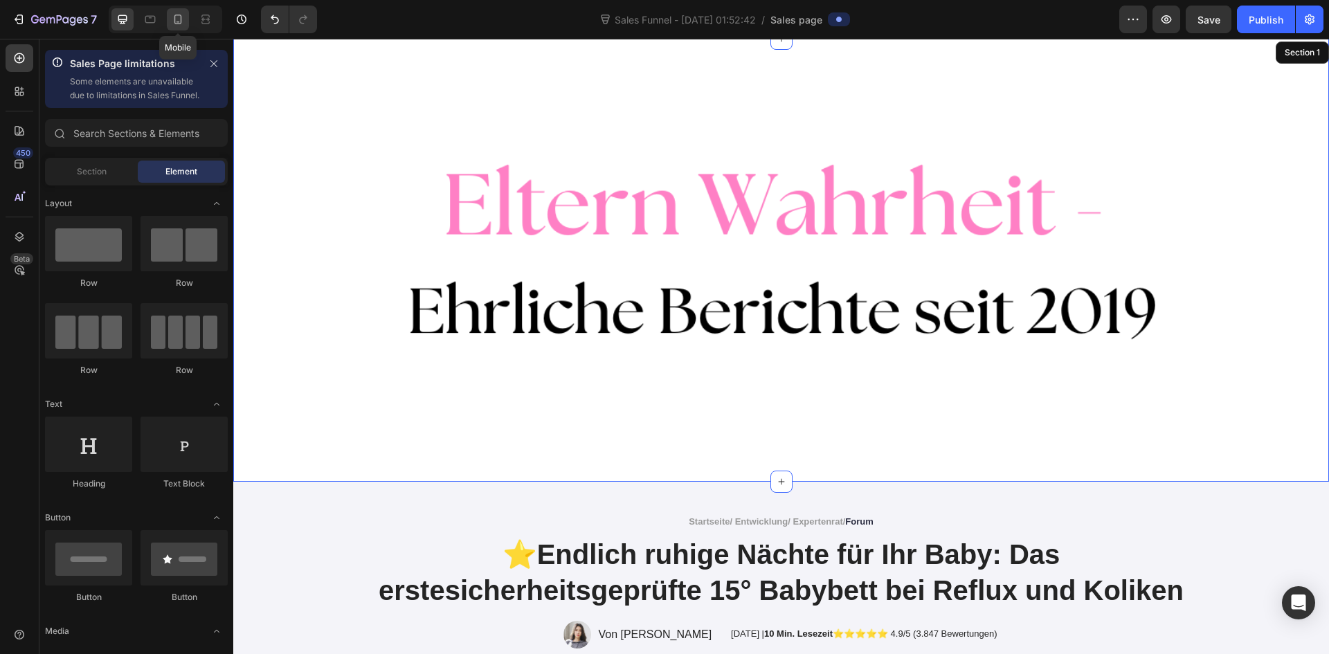
click at [170, 21] on div at bounding box center [178, 19] width 22 height 22
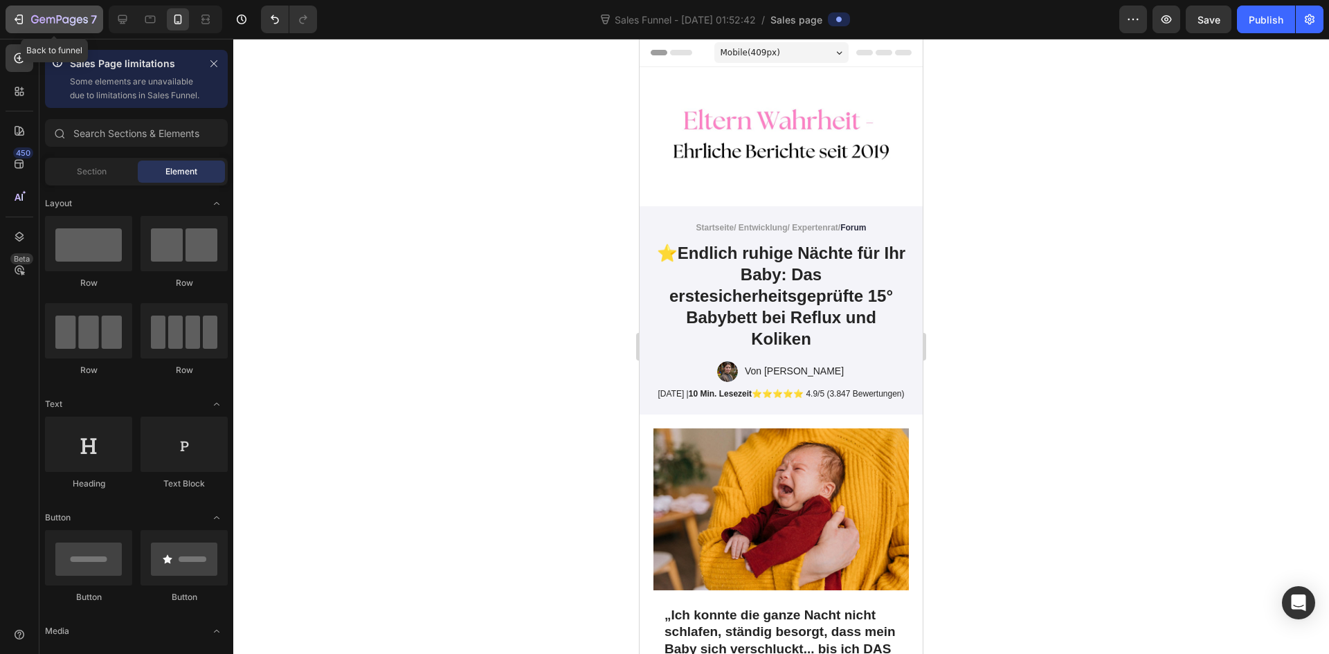
click at [30, 15] on div "7" at bounding box center [54, 19] width 85 height 17
